Goal: Task Accomplishment & Management: Use online tool/utility

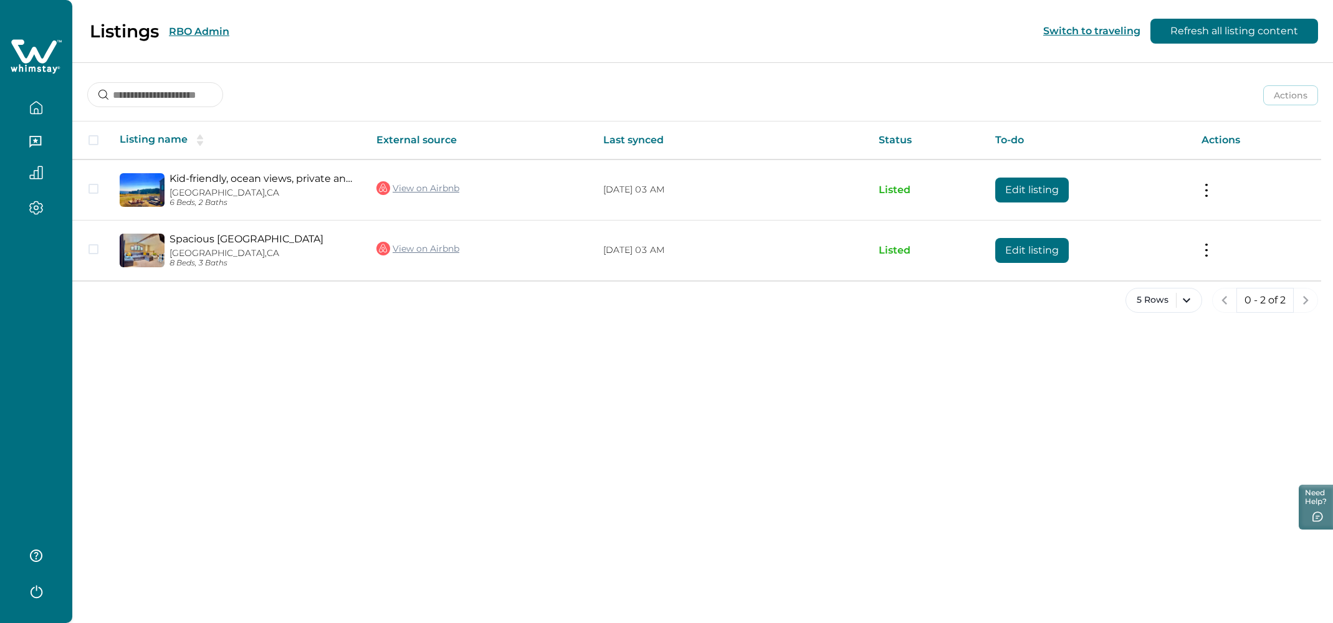
click at [184, 24] on div "Listings RBO Admin" at bounding box center [122, 31] width 214 height 21
click at [183, 29] on button "RBO Admin" at bounding box center [199, 32] width 60 height 12
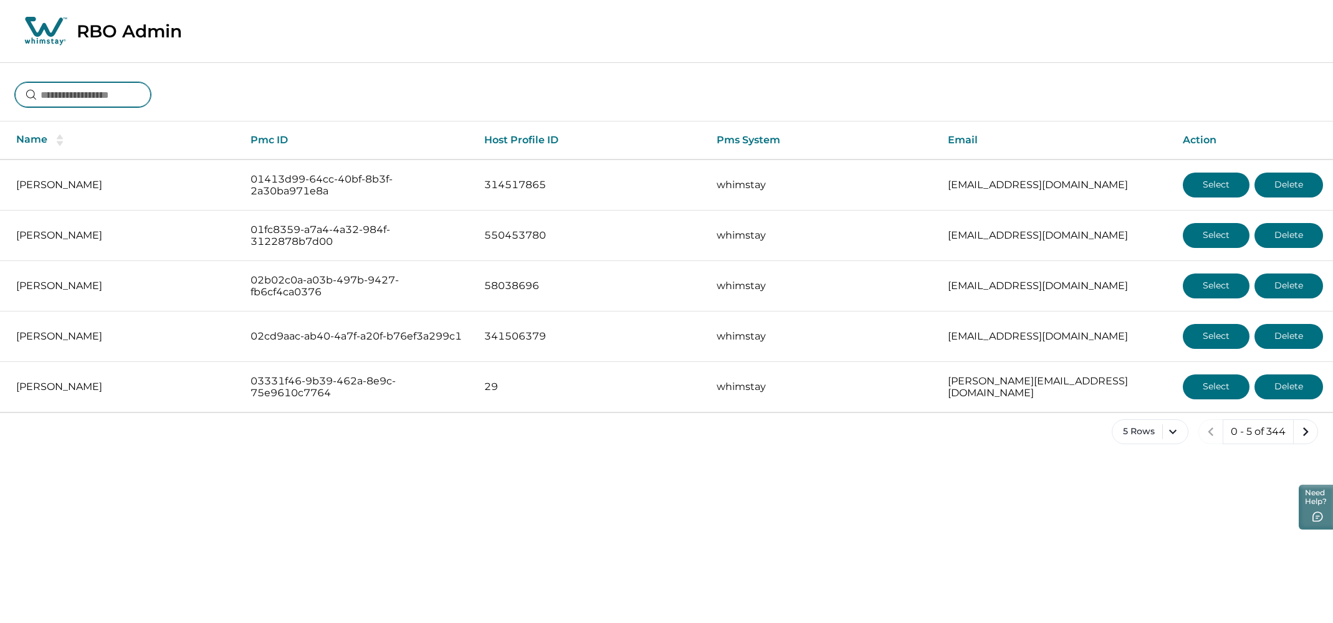
click at [113, 98] on input at bounding box center [83, 94] width 136 height 25
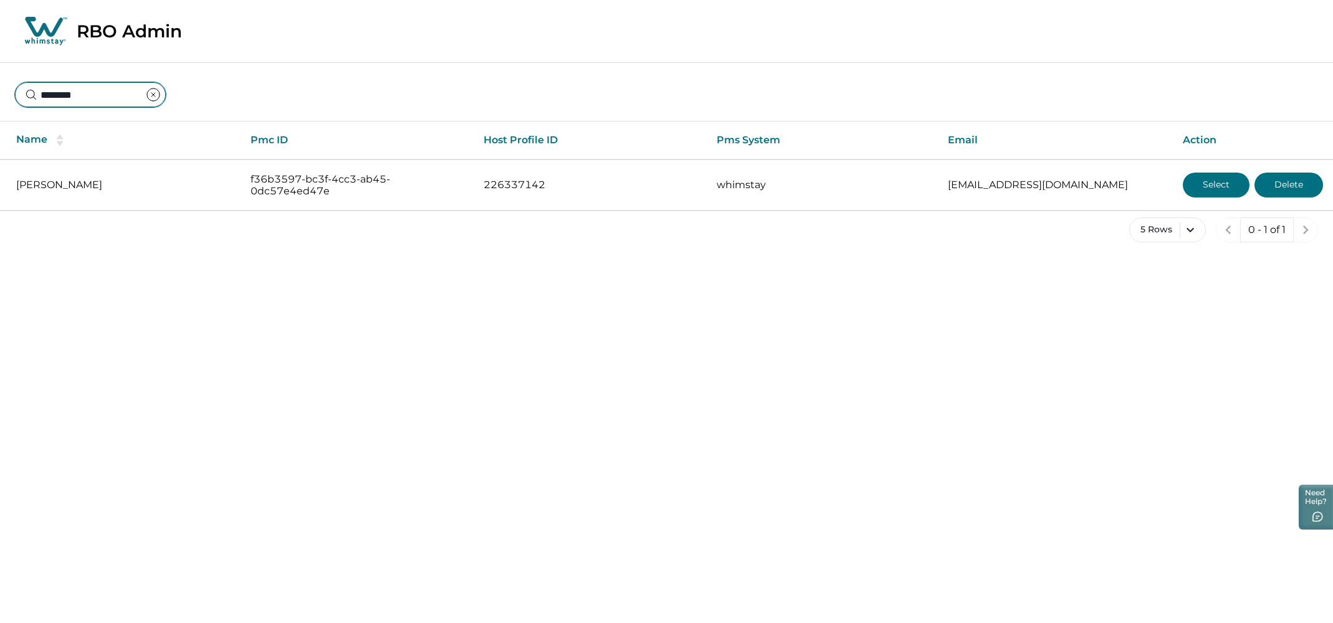
type input "********"
